Goal: Information Seeking & Learning: Understand process/instructions

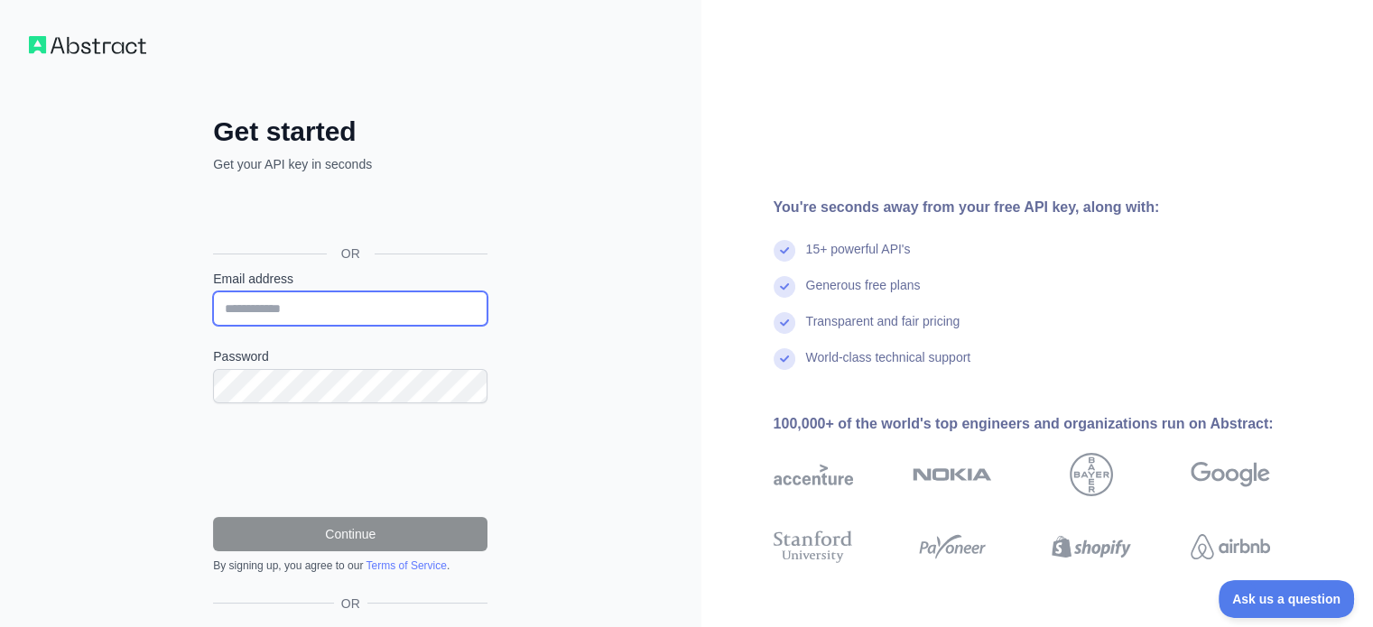
click at [266, 312] on input "Email address" at bounding box center [350, 309] width 274 height 34
type input "**********"
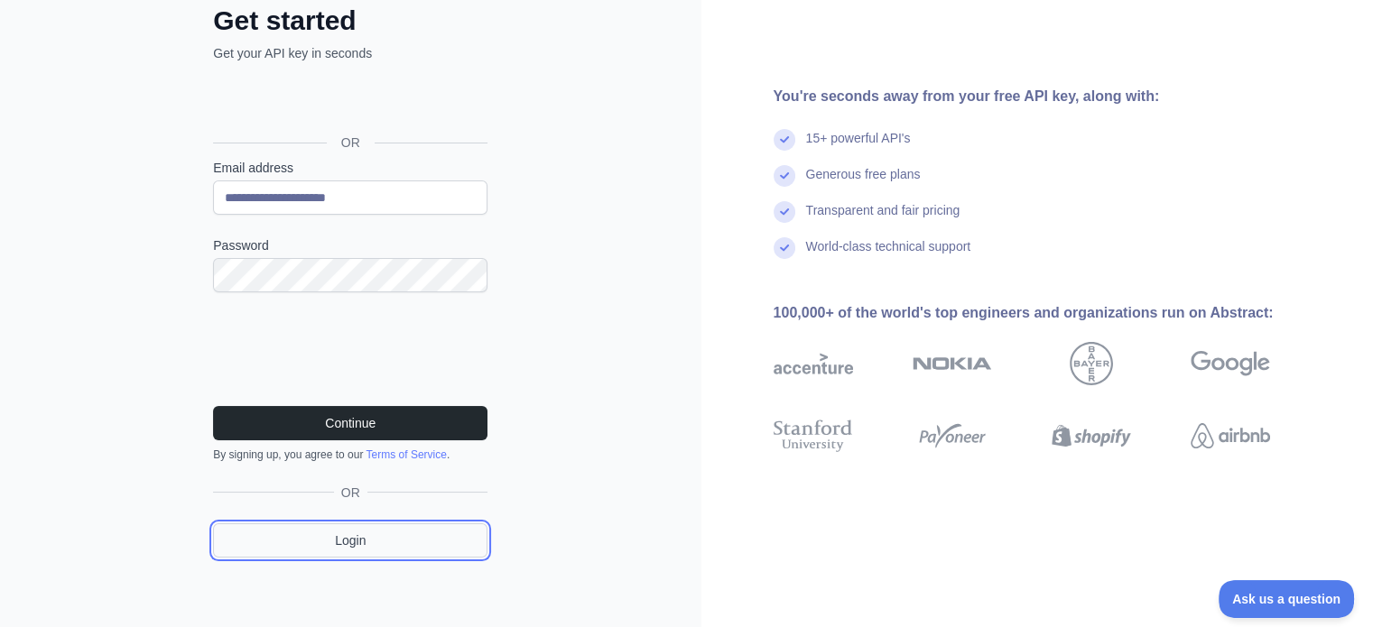
click at [355, 533] on link "Login" at bounding box center [350, 541] width 274 height 34
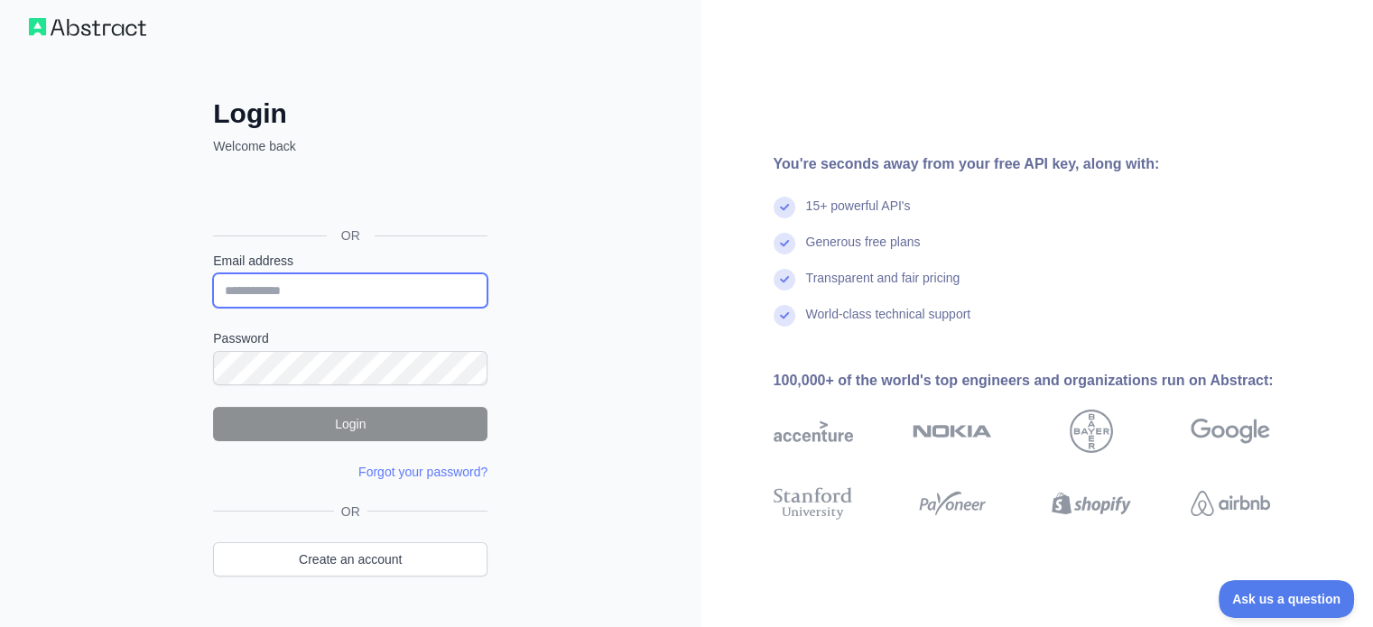
click at [251, 285] on input "Email address" at bounding box center [350, 290] width 274 height 34
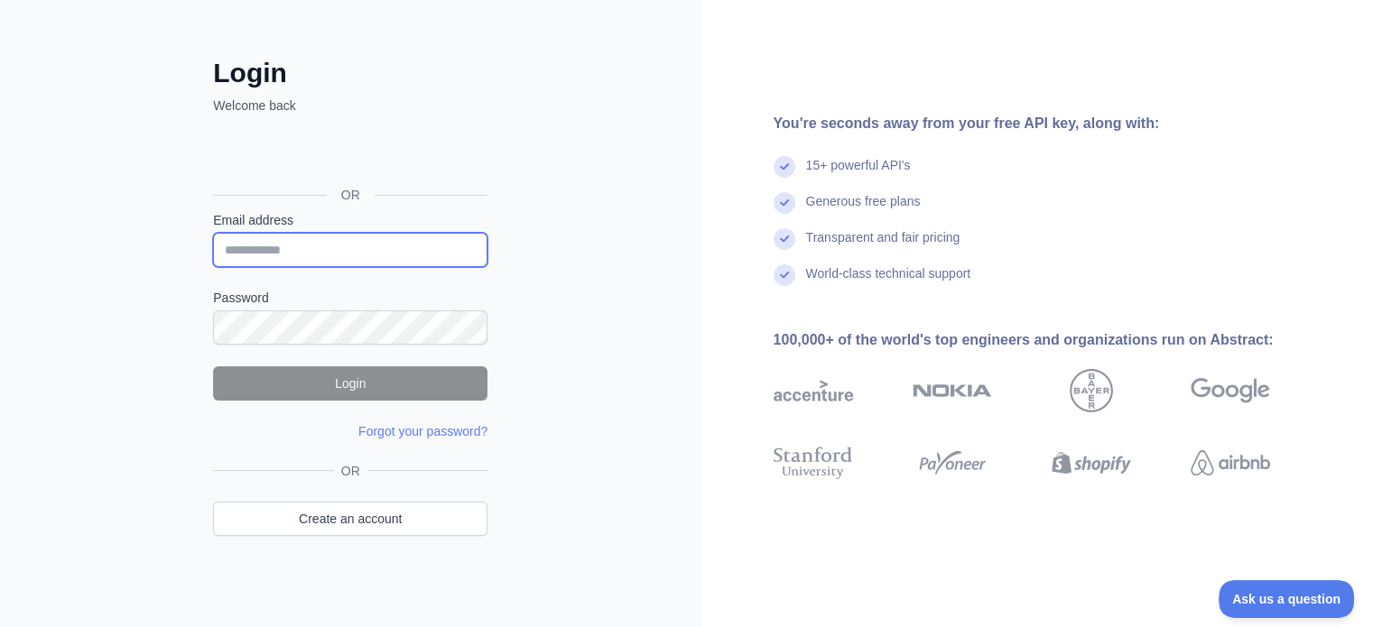
click at [262, 248] on input "Email address" at bounding box center [350, 250] width 274 height 34
paste input "**********"
type input "**********"
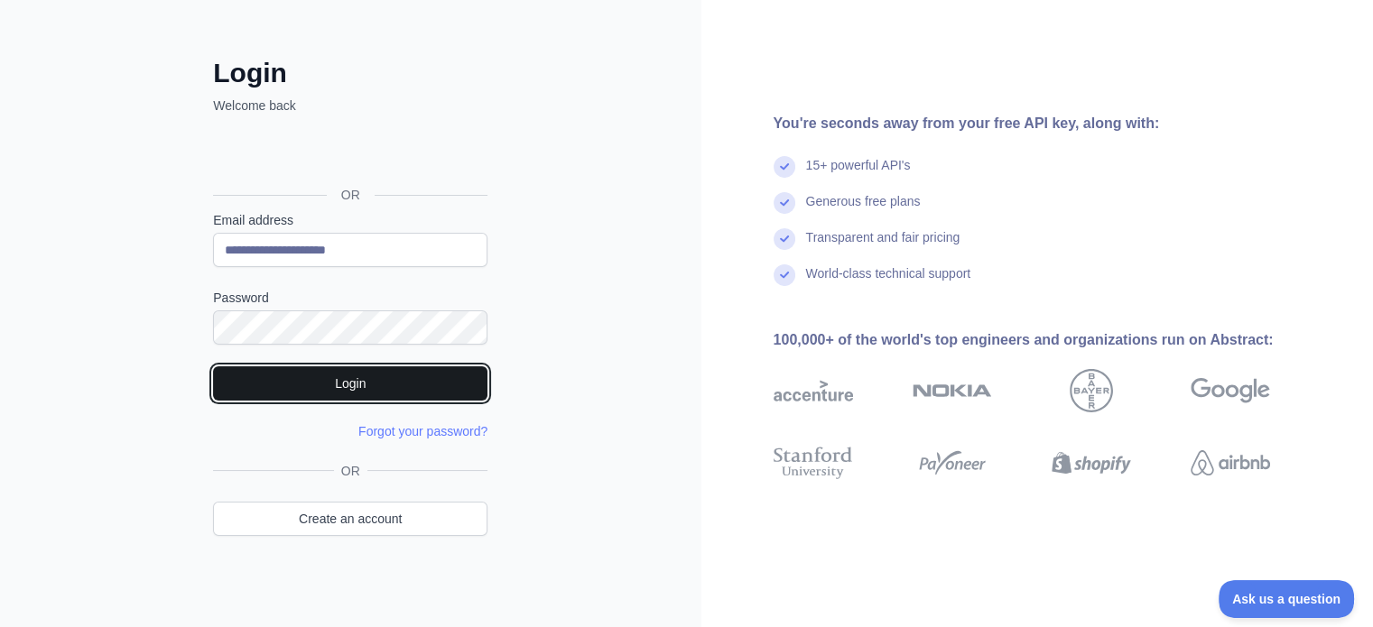
click at [346, 387] on button "Login" at bounding box center [350, 383] width 274 height 34
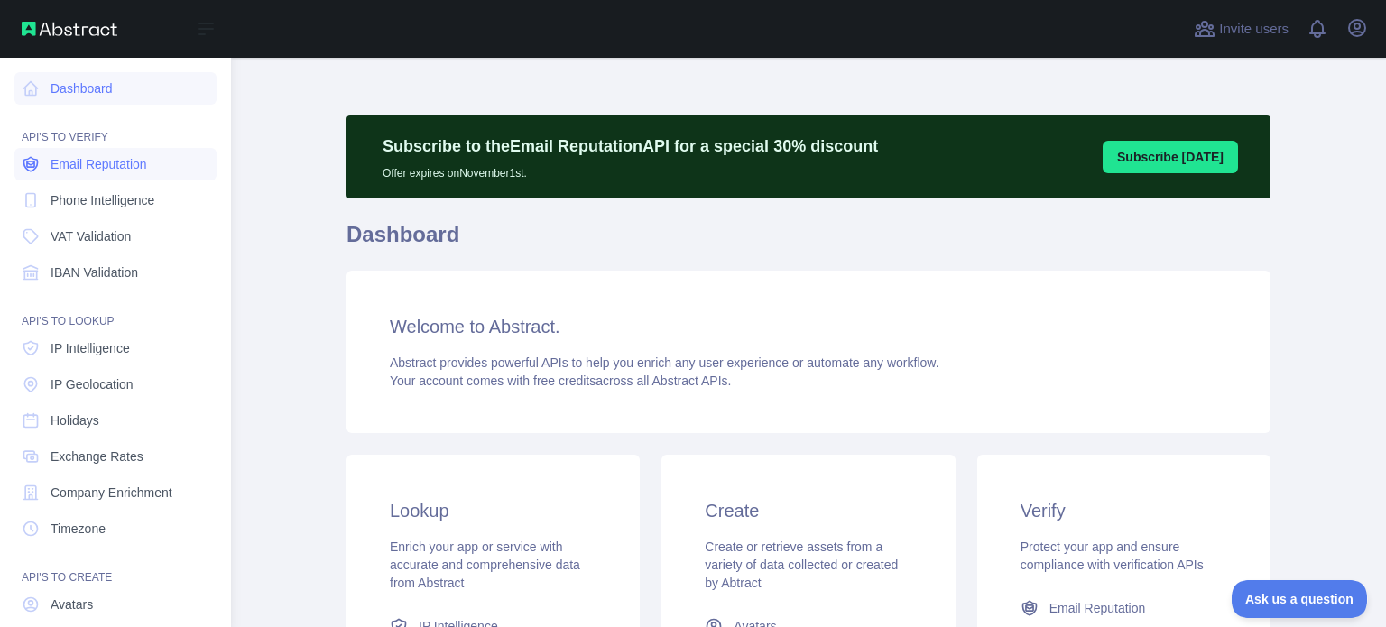
click at [102, 175] on link "Email Reputation" at bounding box center [115, 164] width 202 height 32
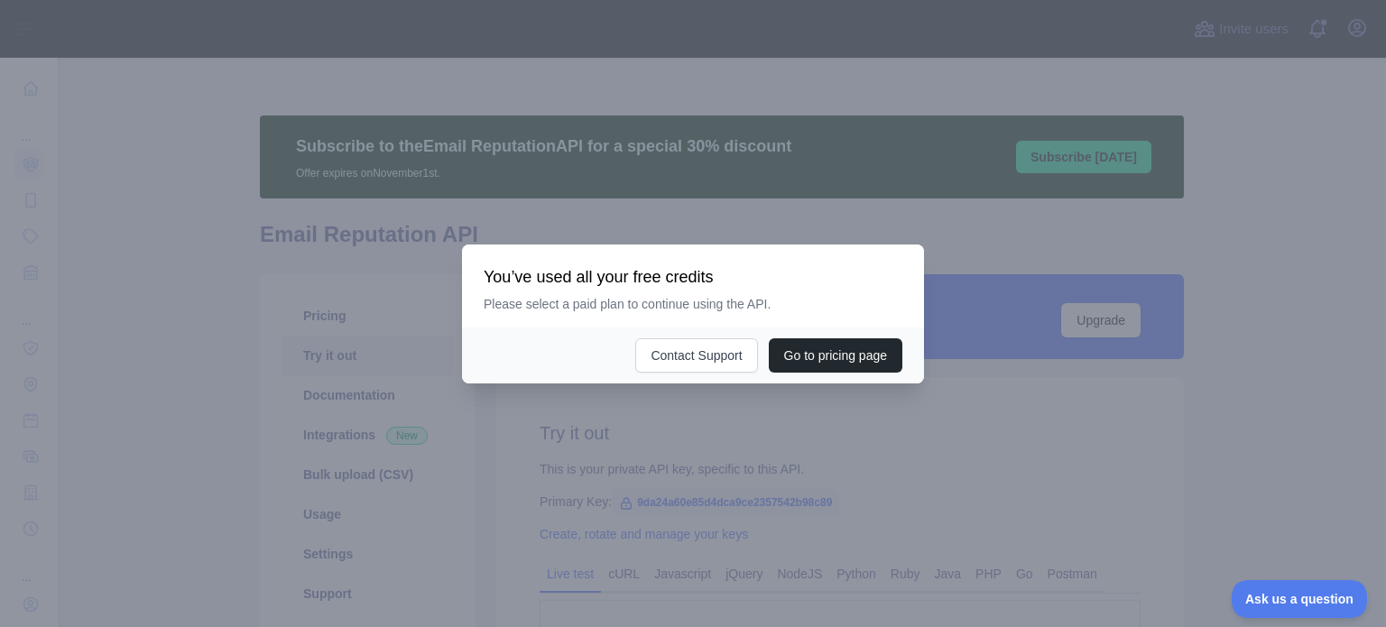
click at [1094, 234] on div at bounding box center [693, 313] width 1386 height 627
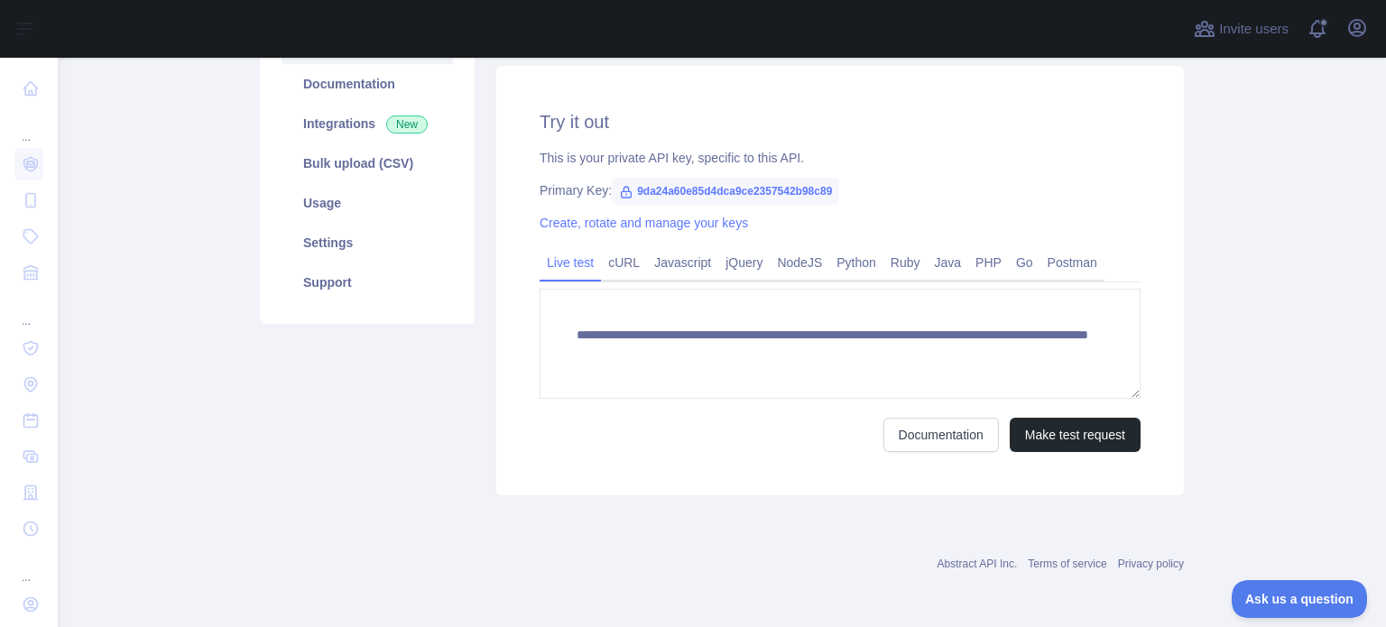
scroll to position [221, 0]
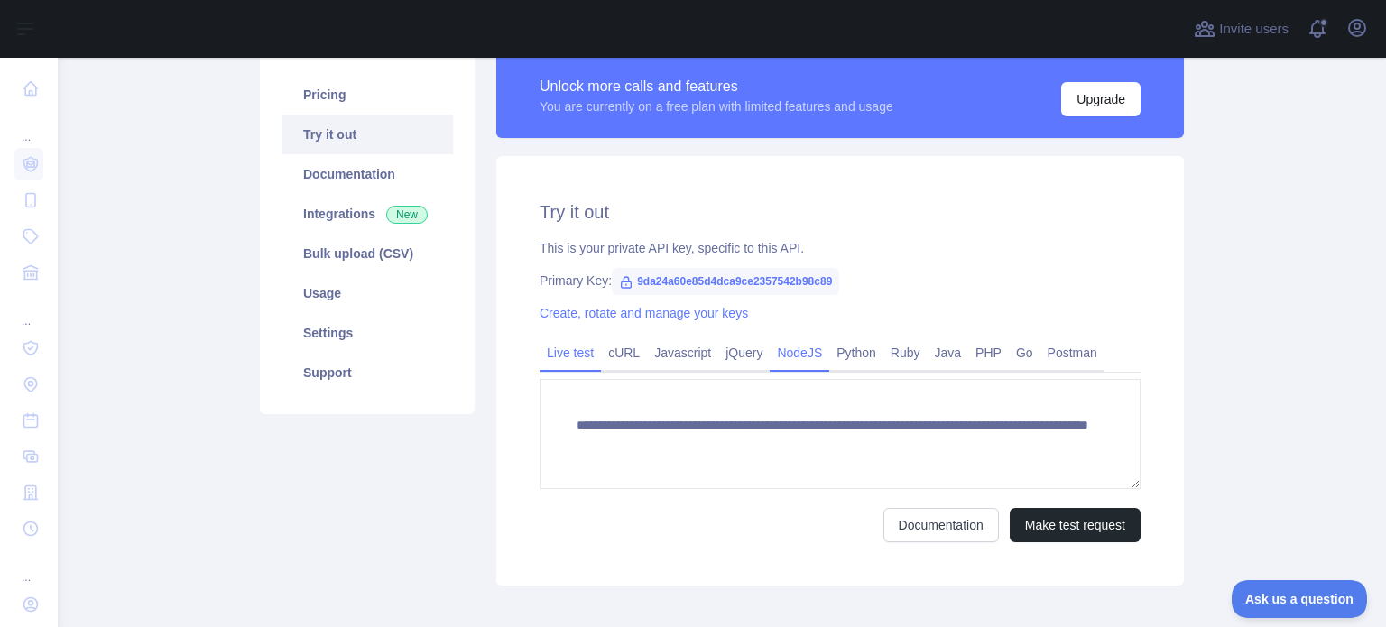
click at [788, 354] on link "NodeJS" at bounding box center [800, 352] width 60 height 29
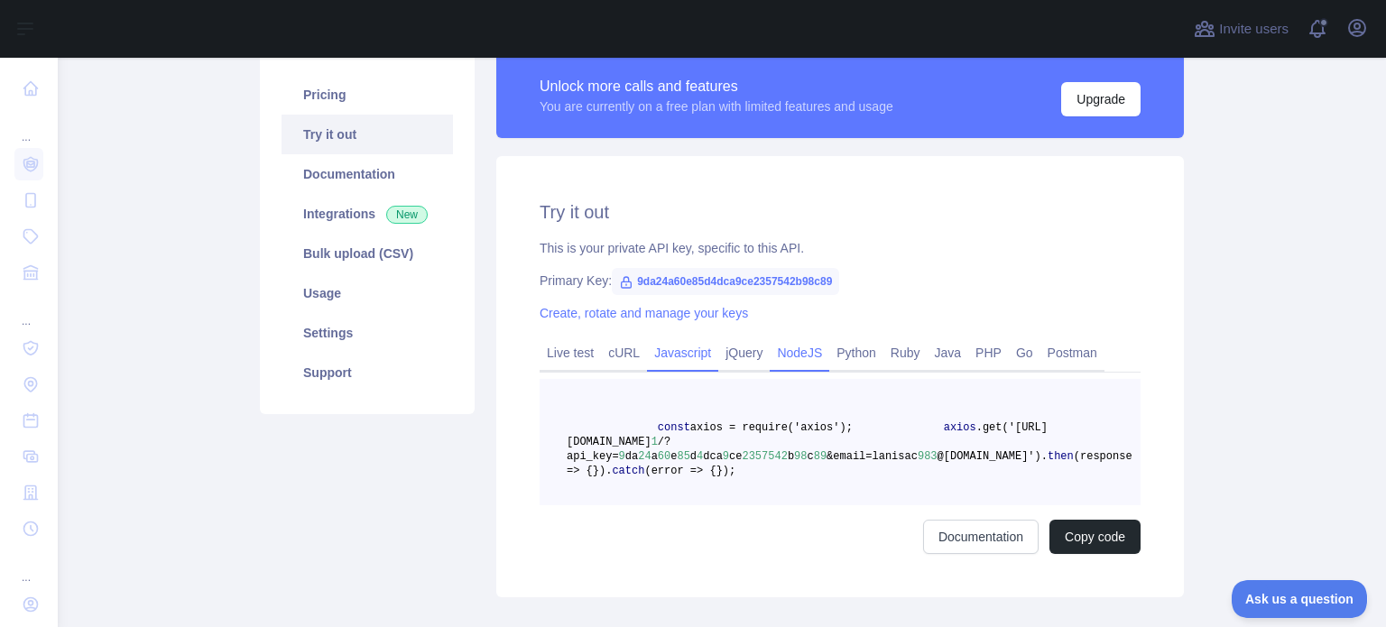
click at [684, 357] on link "Javascript" at bounding box center [682, 352] width 71 height 29
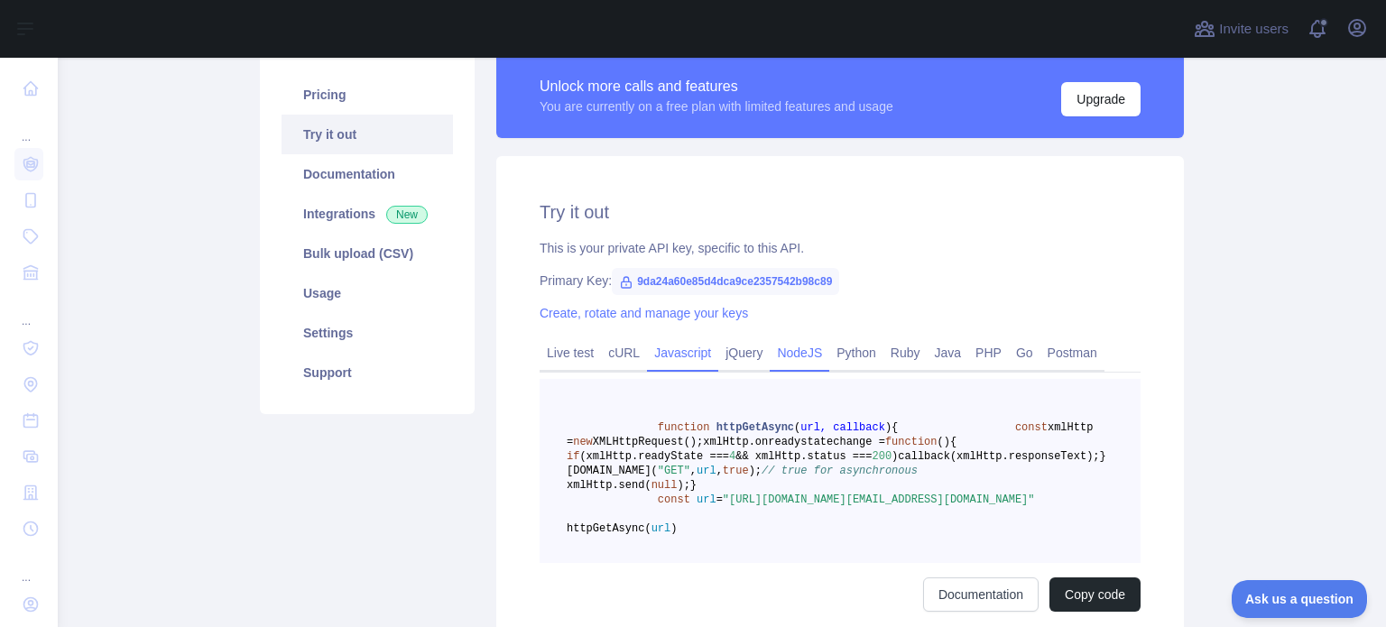
click at [783, 357] on link "NodeJS" at bounding box center [800, 352] width 60 height 29
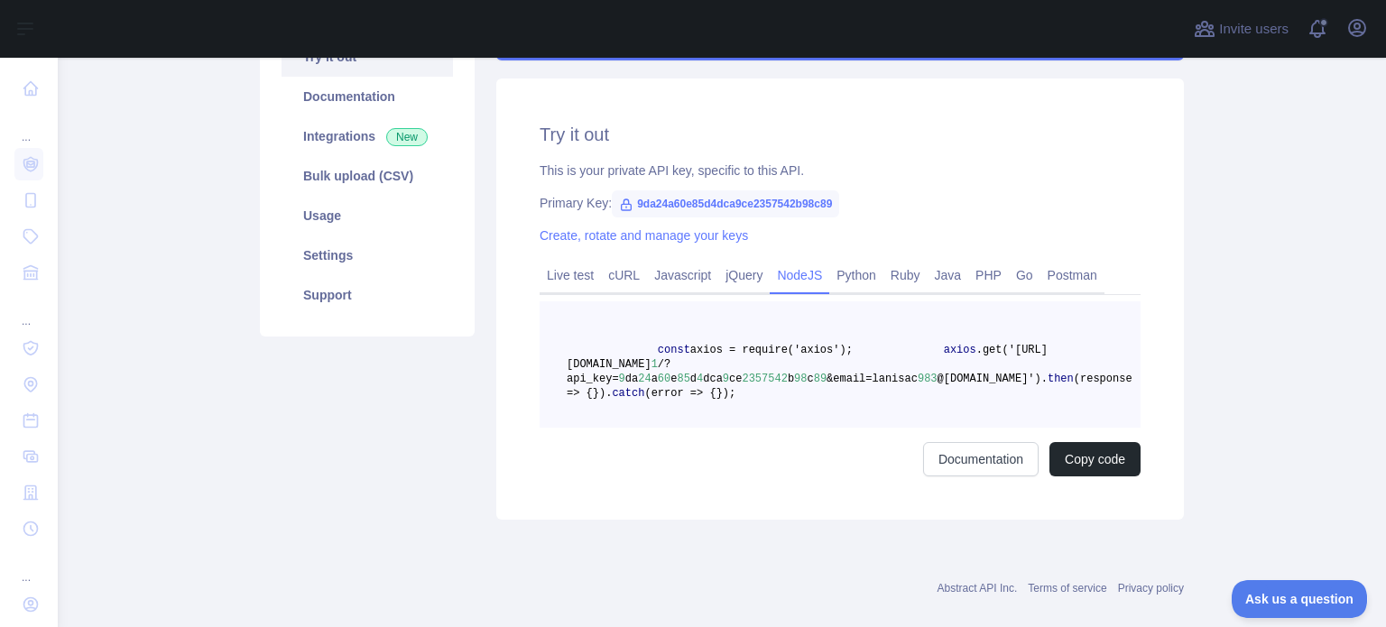
scroll to position [368, 0]
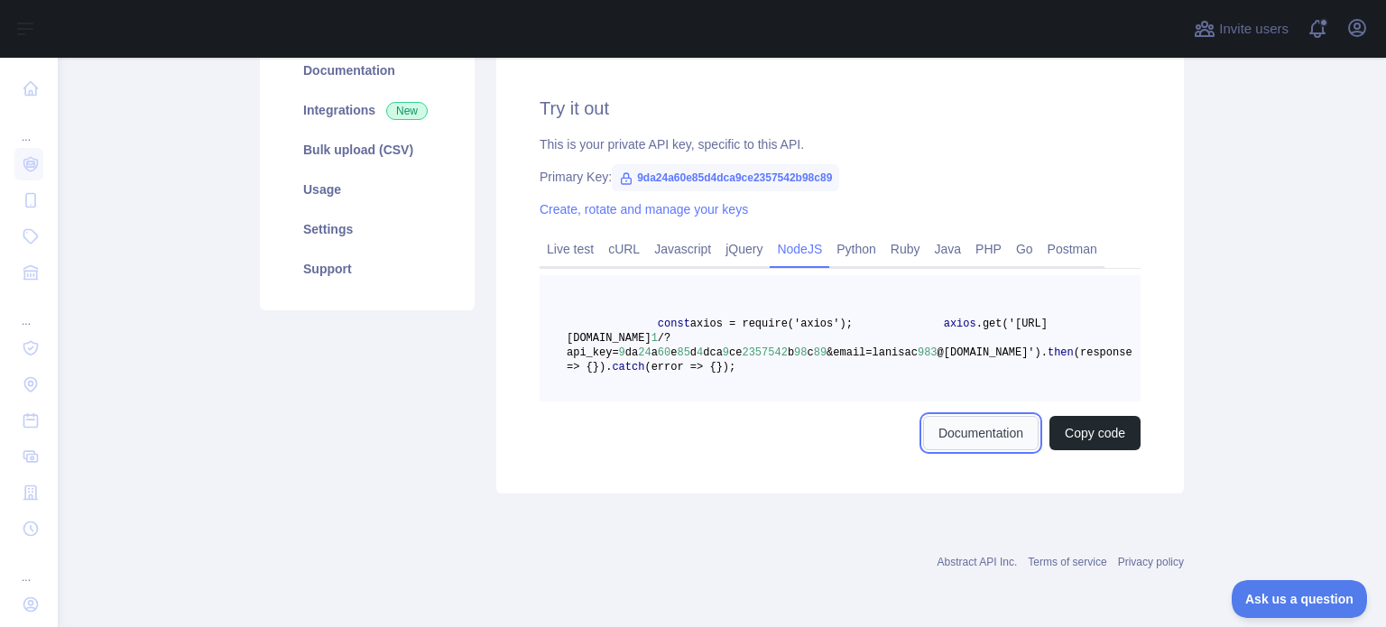
click at [956, 432] on link "Documentation" at bounding box center [981, 433] width 116 height 34
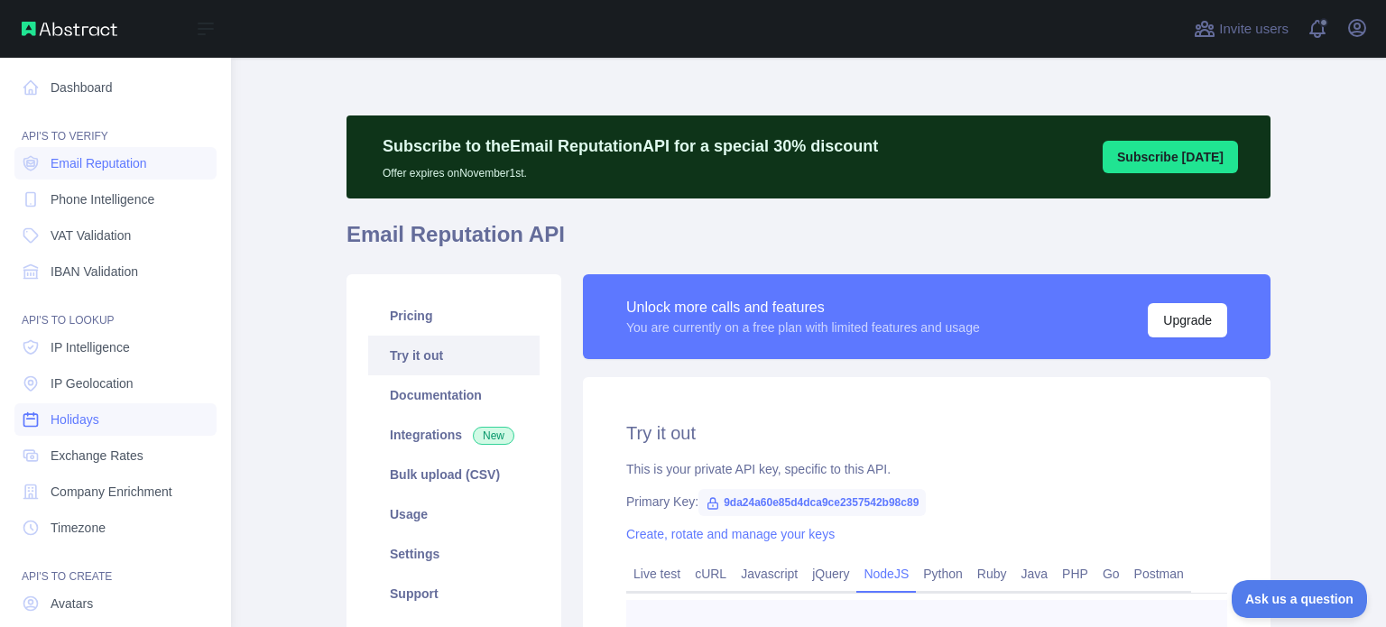
scroll to position [0, 0]
click at [103, 91] on link "Dashboard" at bounding box center [115, 88] width 202 height 32
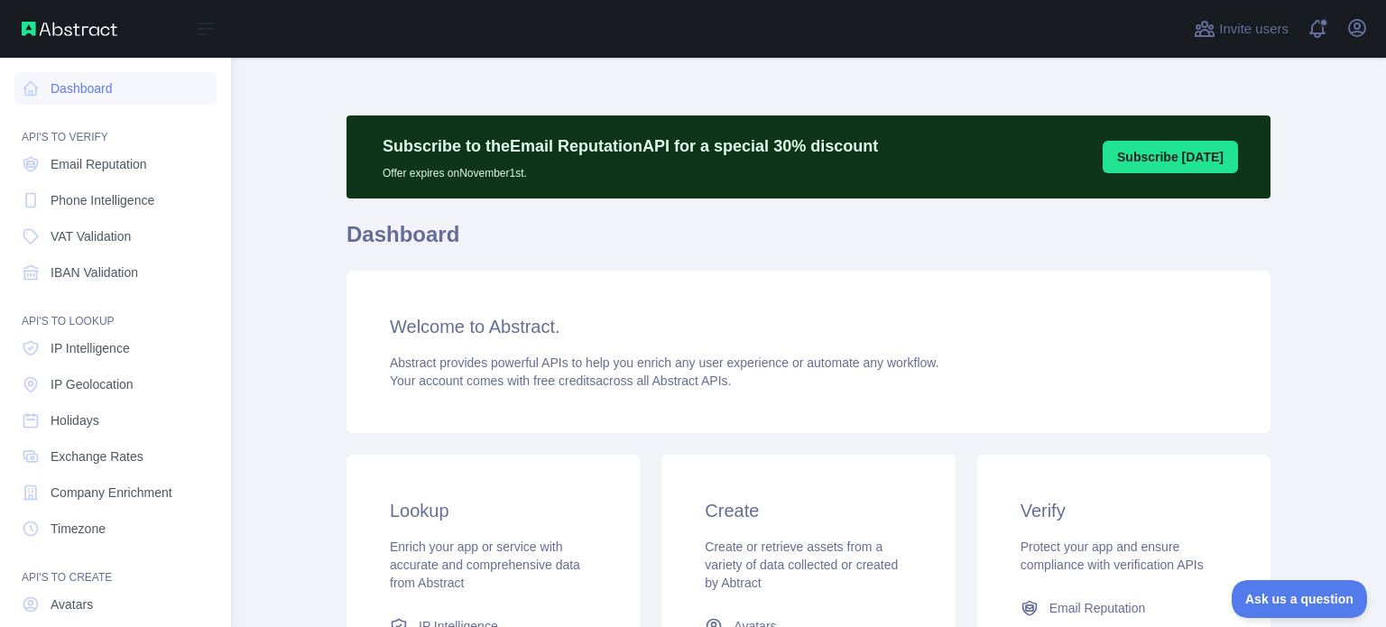
click at [83, 32] on img at bounding box center [70, 29] width 96 height 14
